Goal: Task Accomplishment & Management: Use online tool/utility

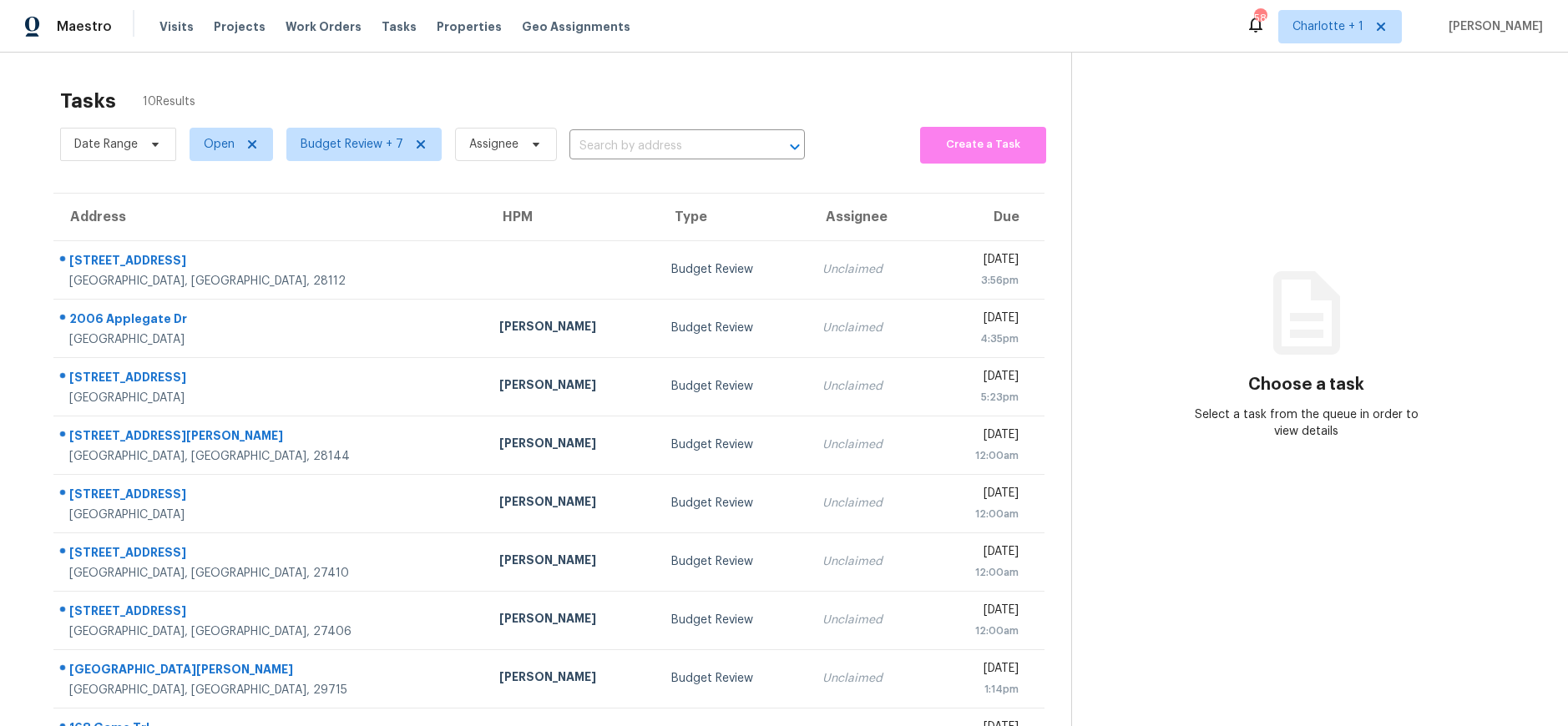
scroll to position [125, 0]
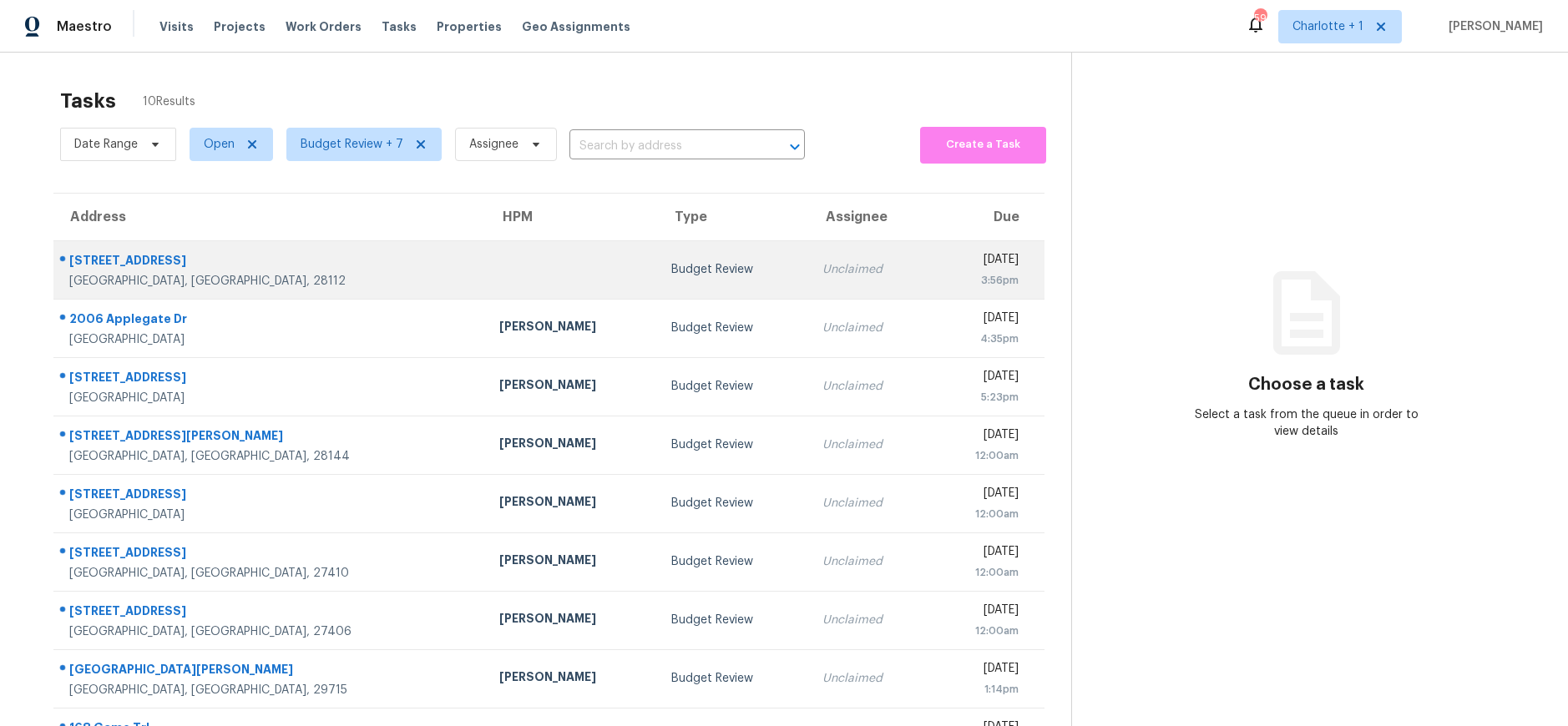
click at [671, 264] on div "Budget Review" at bounding box center [733, 270] width 125 height 17
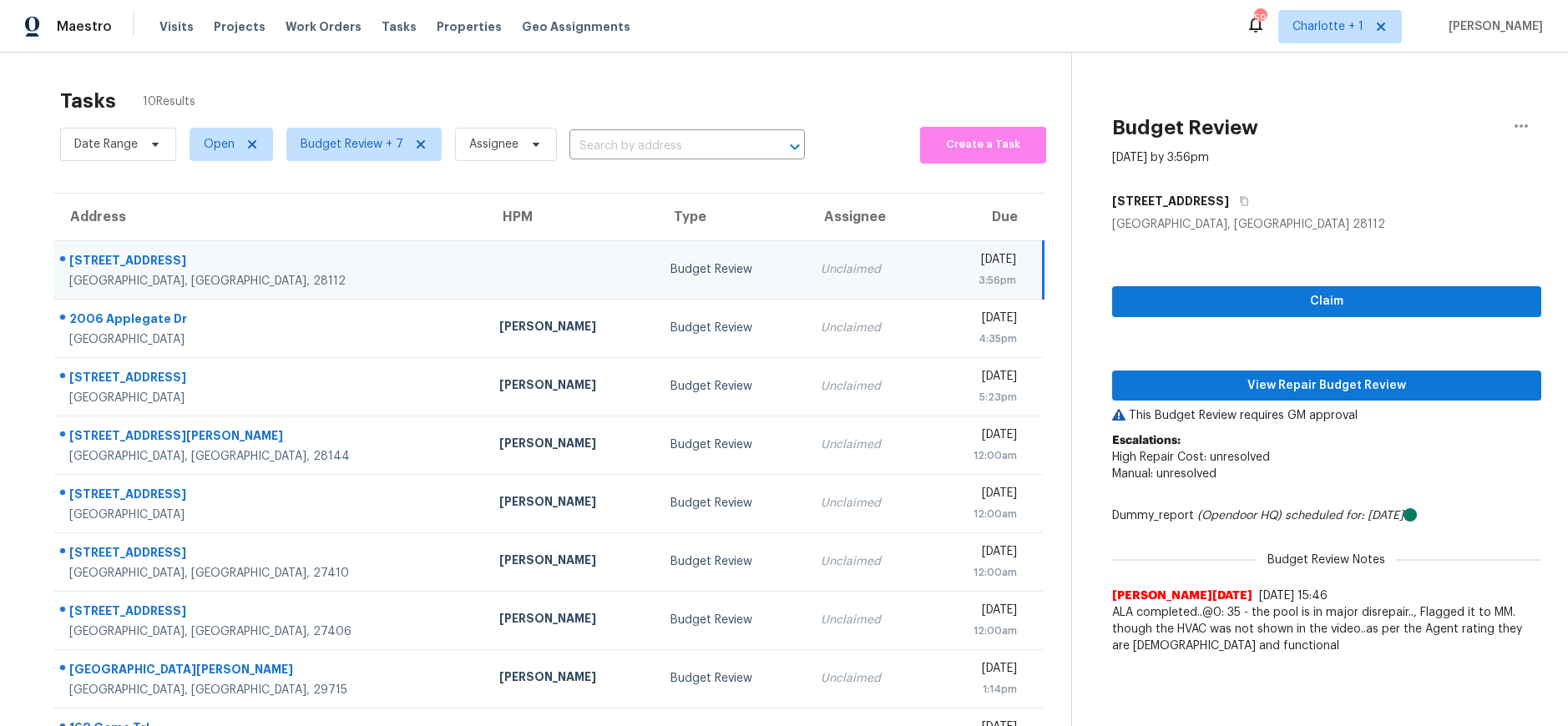
click at [486, 280] on td at bounding box center [572, 269] width 171 height 58
click at [1229, 389] on span "View Repair Budget Review" at bounding box center [1326, 386] width 402 height 21
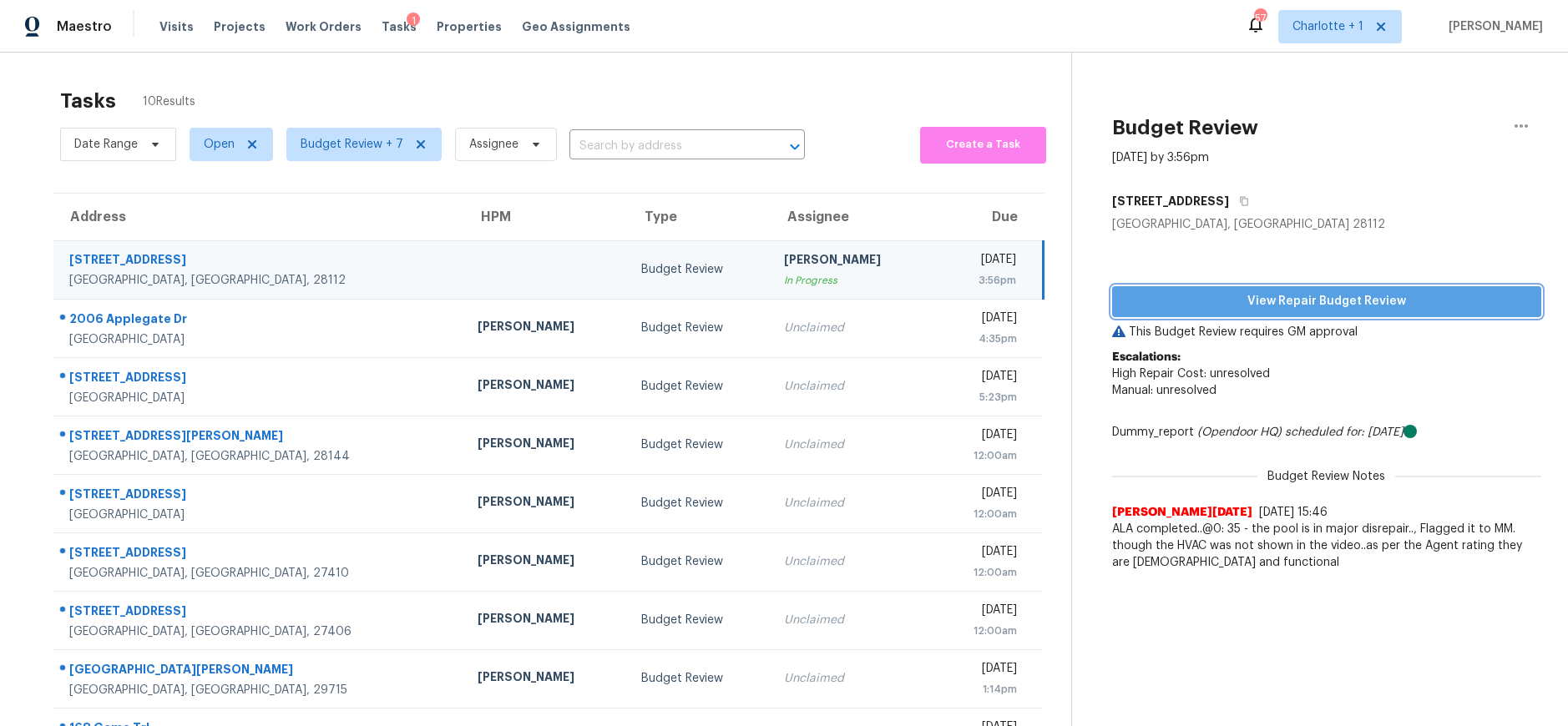
click at [1392, 304] on span "View Repair Budget Review" at bounding box center [1326, 302] width 402 height 21
click at [628, 254] on td "Budget Review" at bounding box center [699, 269] width 144 height 58
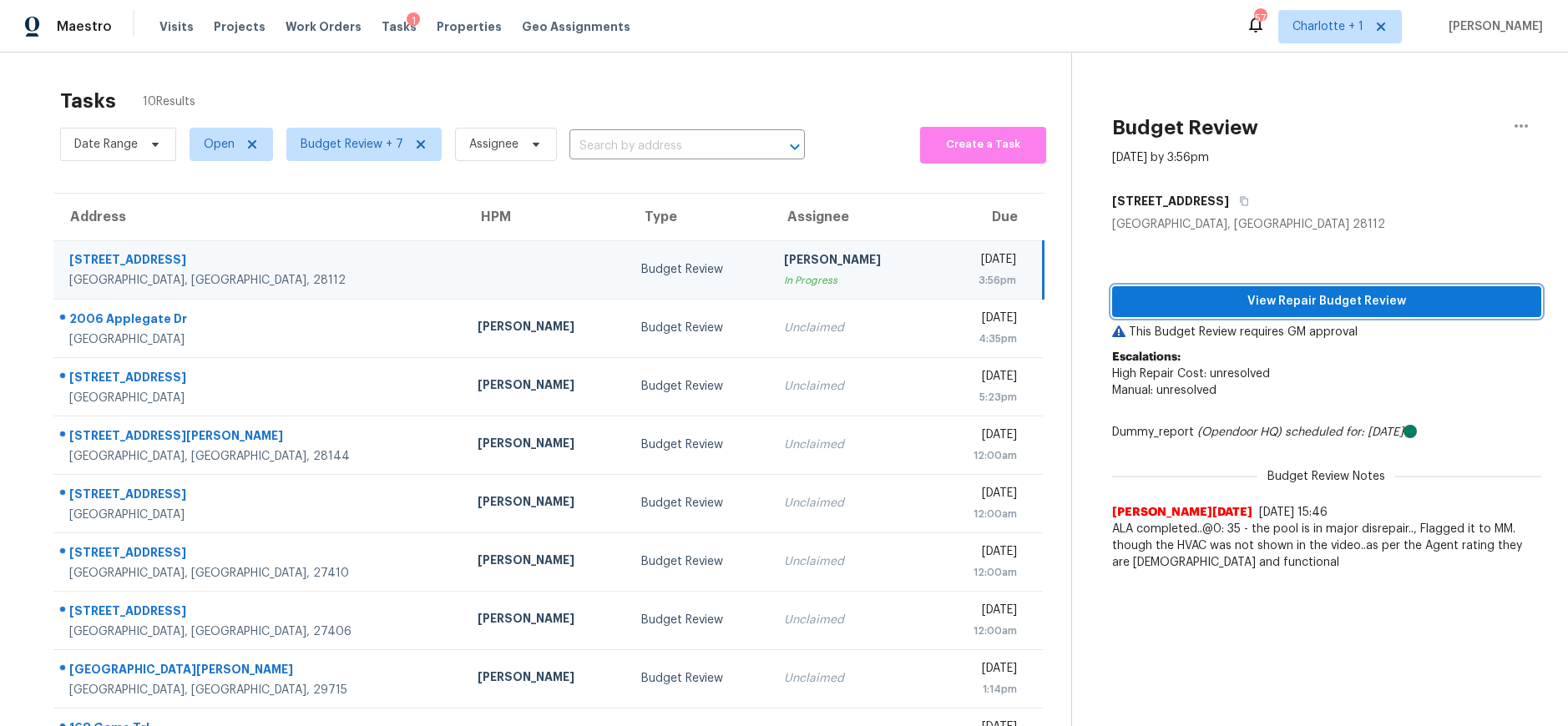
click at [1187, 297] on span "View Repair Budget Review" at bounding box center [1326, 302] width 402 height 21
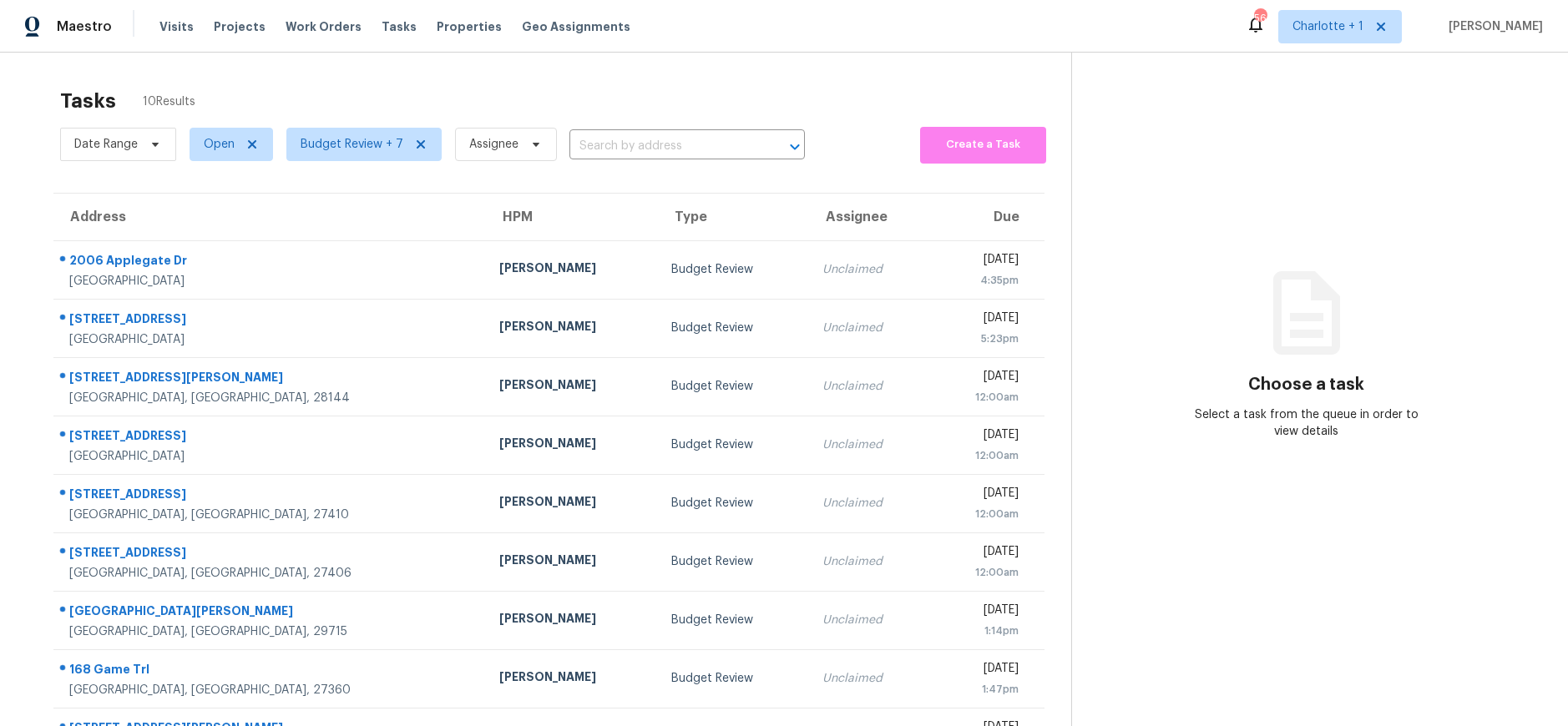
drag, startPoint x: 793, startPoint y: 58, endPoint x: 720, endPoint y: 83, distance: 77.2
click at [793, 58] on div "Tasks 10 Results Date Range Open Budget Review + 7 Assignee ​ Create a Task Add…" at bounding box center [784, 445] width 1568 height 787
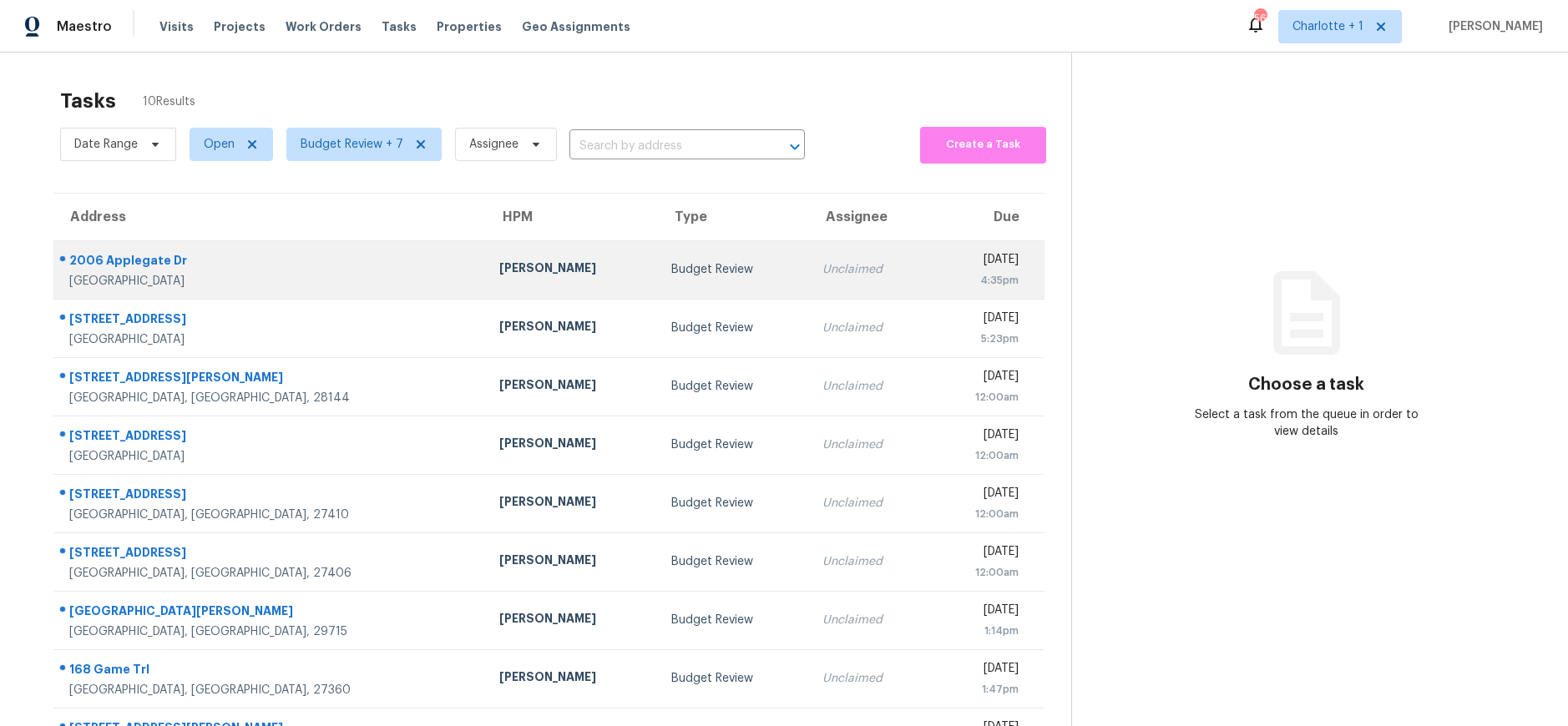
click at [255, 274] on div "[GEOGRAPHIC_DATA]" at bounding box center [271, 282] width 403 height 17
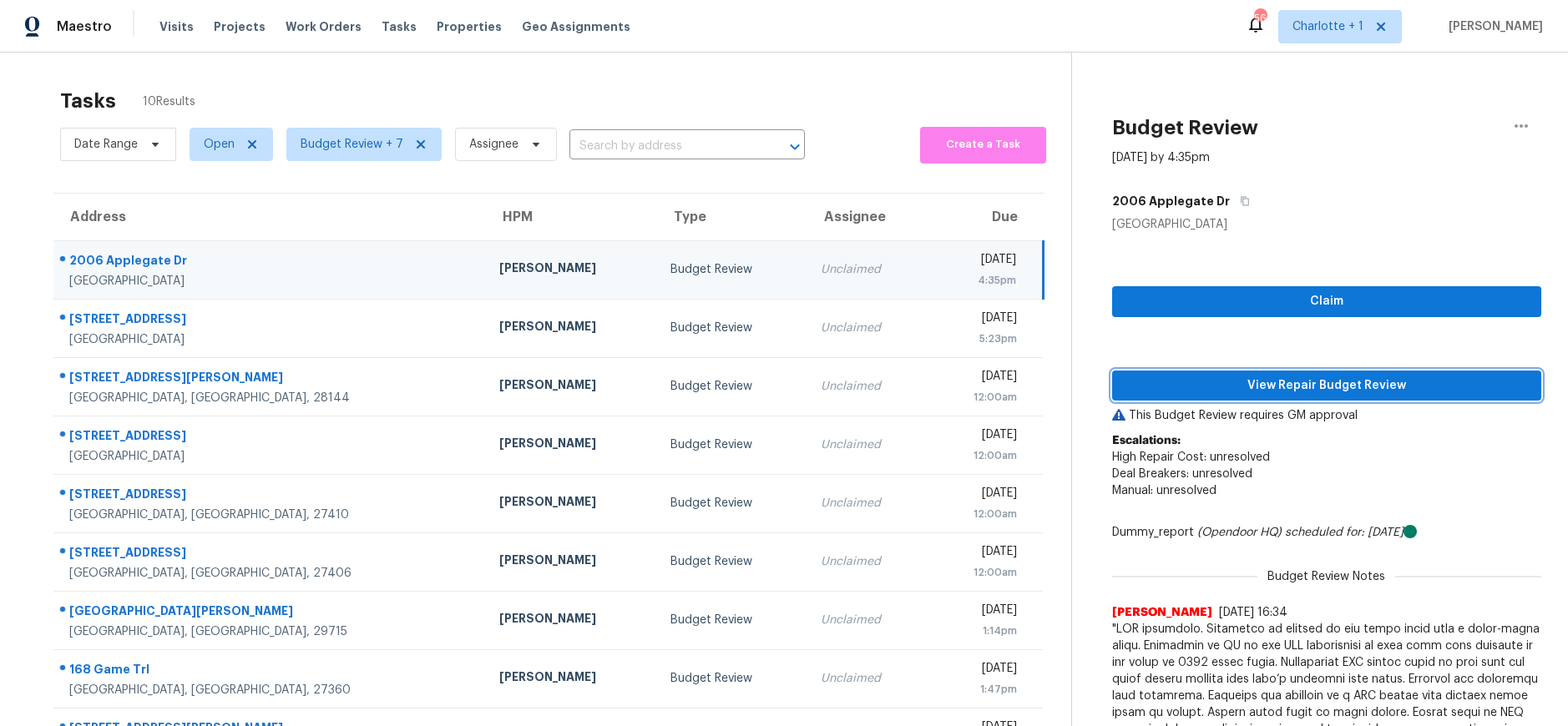
click at [1399, 395] on span "View Repair Budget Review" at bounding box center [1326, 386] width 402 height 21
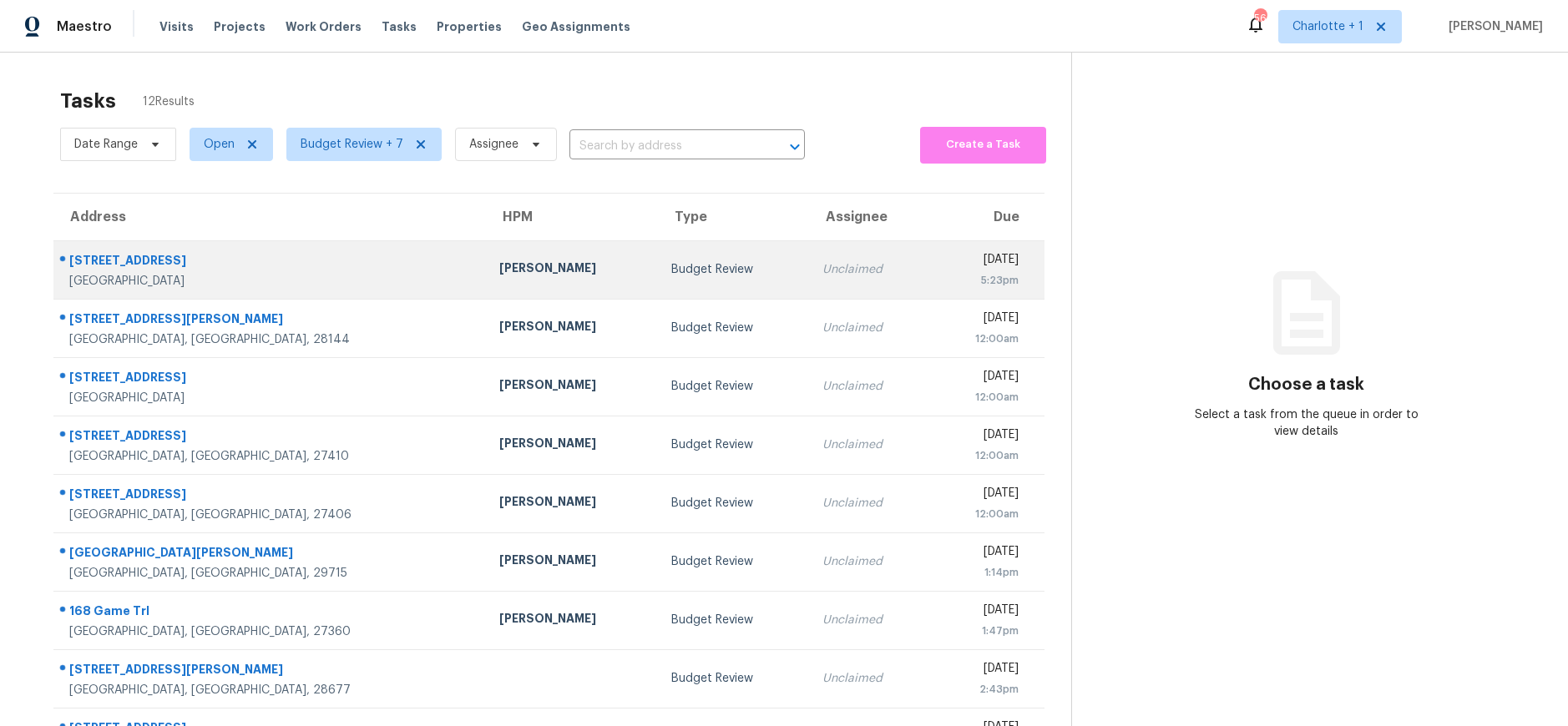
click at [247, 269] on div "[STREET_ADDRESS]" at bounding box center [271, 263] width 403 height 21
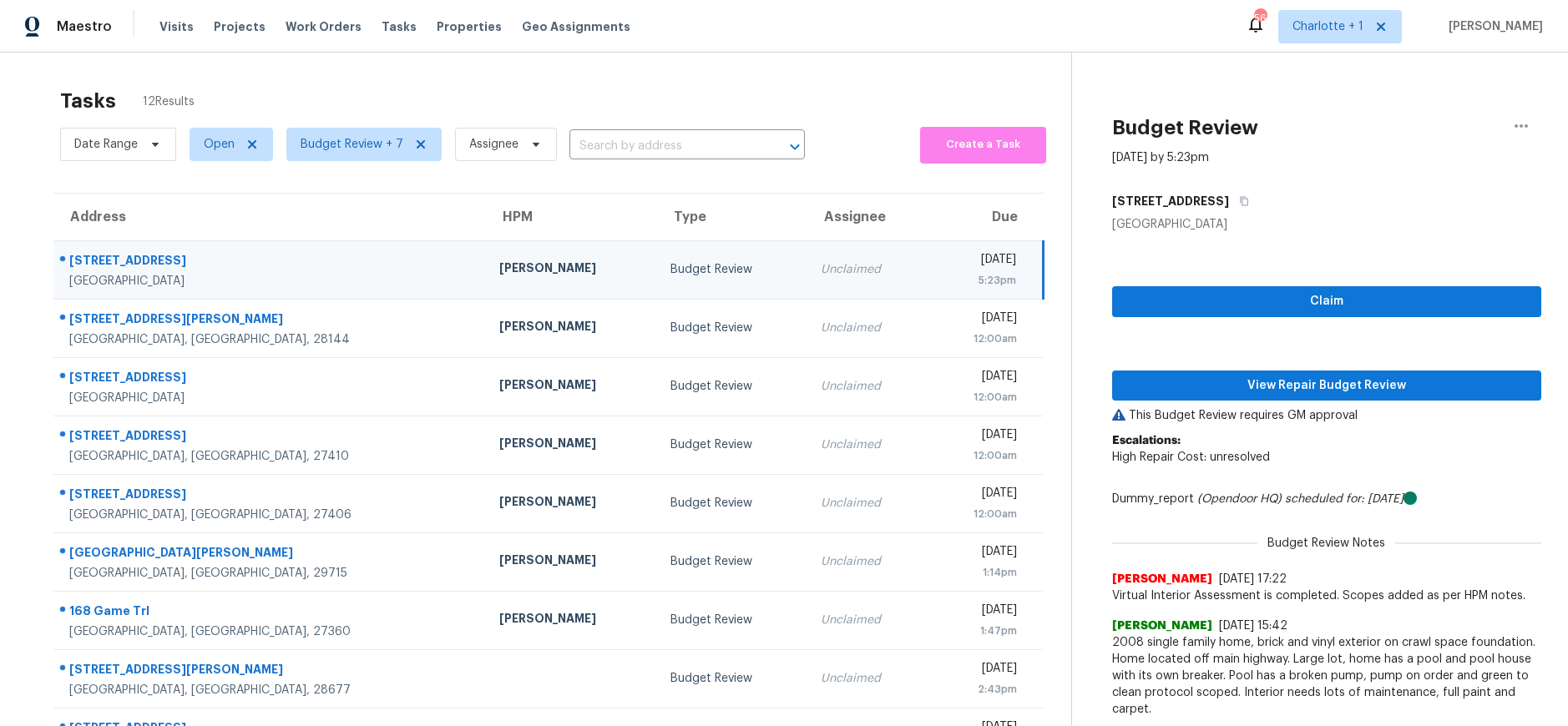
click at [272, 270] on div "[STREET_ADDRESS]" at bounding box center [271, 263] width 403 height 21
click at [249, 270] on div "3933 Furnace Creek Dr" at bounding box center [271, 263] width 403 height 21
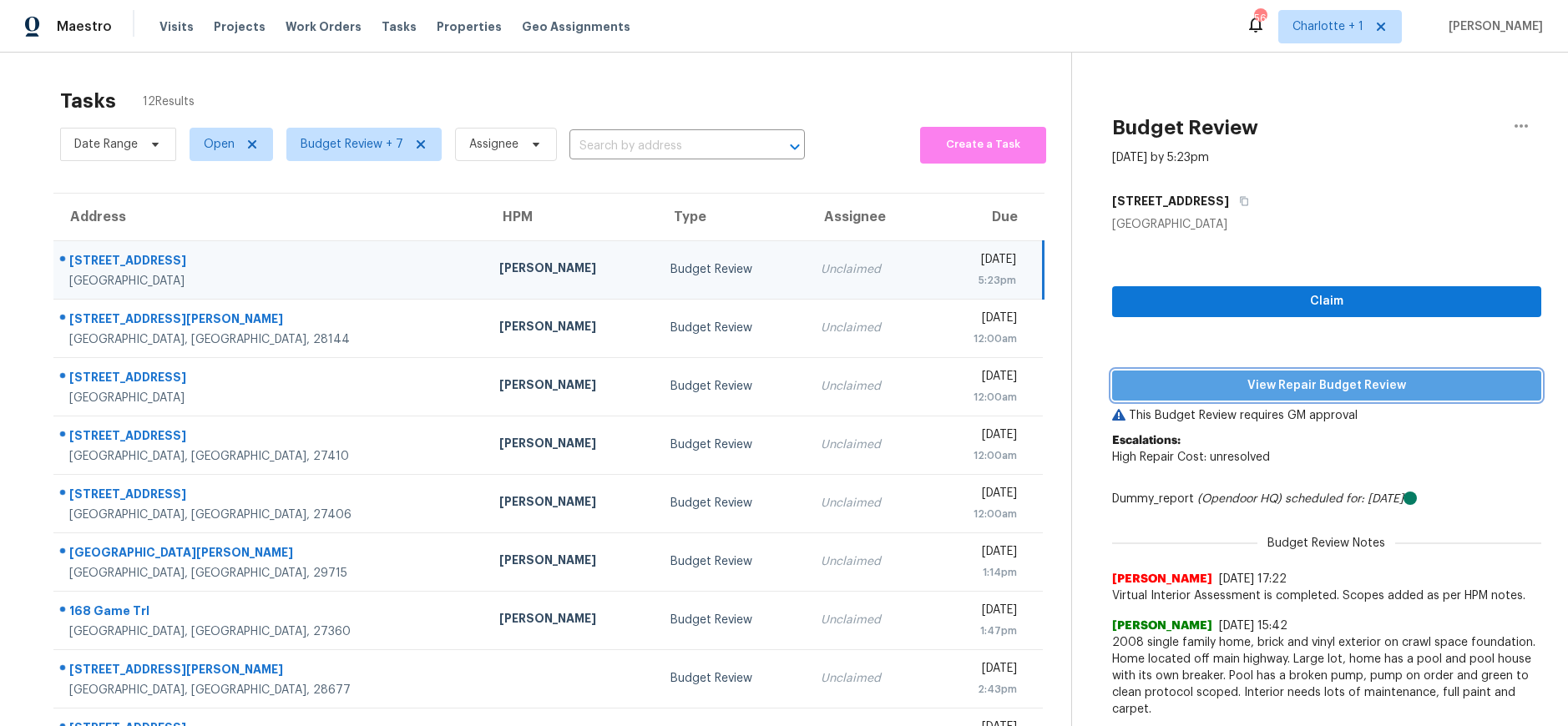
click at [1202, 388] on span "View Repair Budget Review" at bounding box center [1326, 386] width 402 height 21
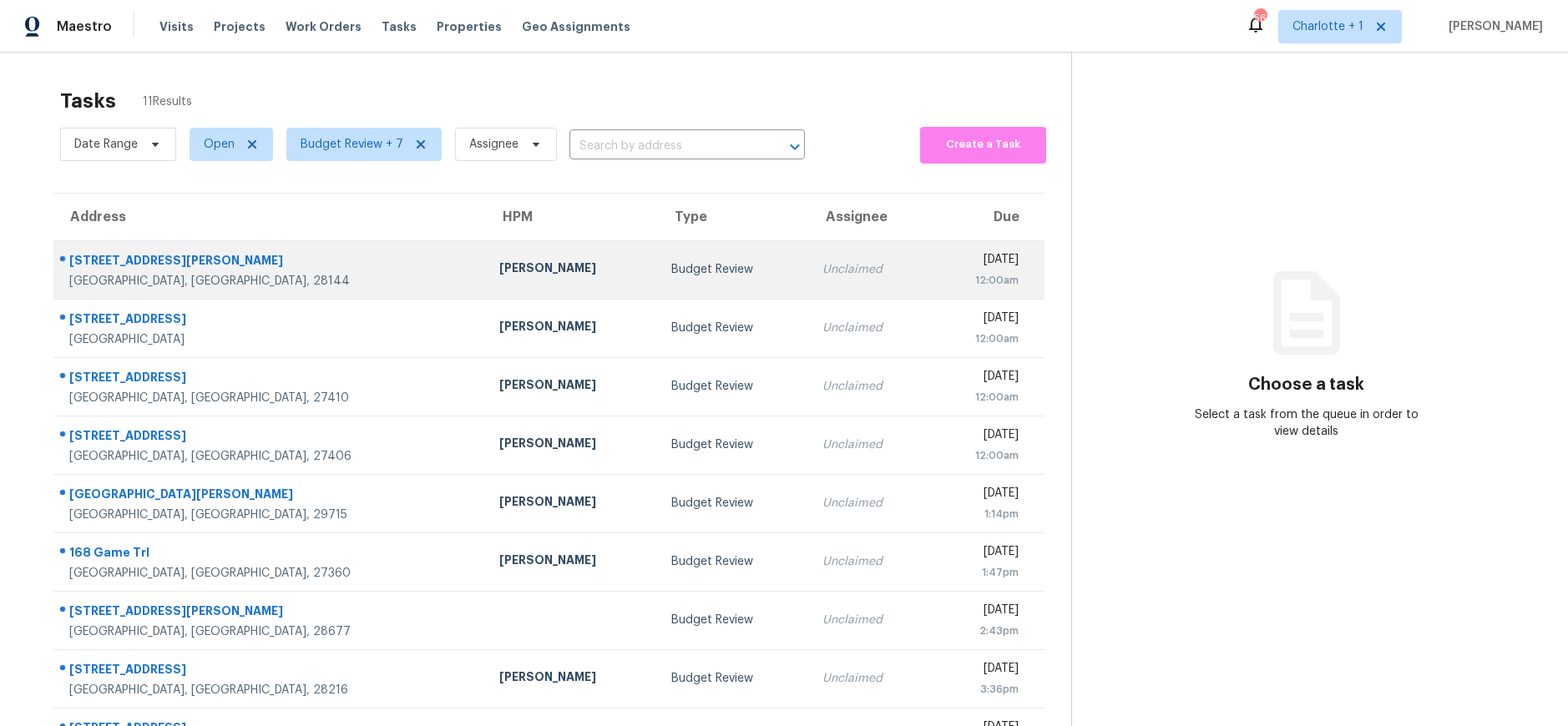
click at [266, 266] on div "[STREET_ADDRESS][PERSON_NAME]" at bounding box center [271, 263] width 403 height 21
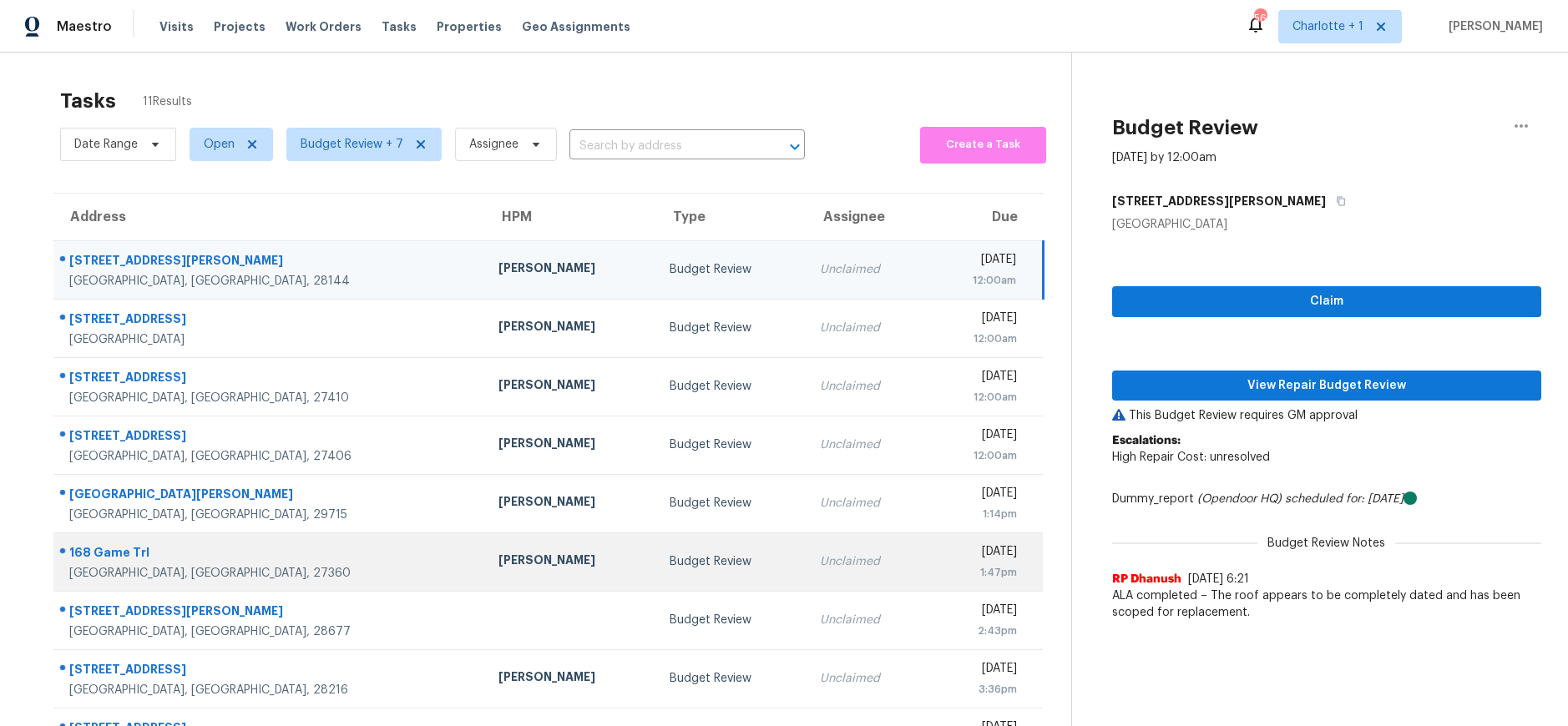
scroll to position [155, 0]
